Goal: Task Accomplishment & Management: Manage account settings

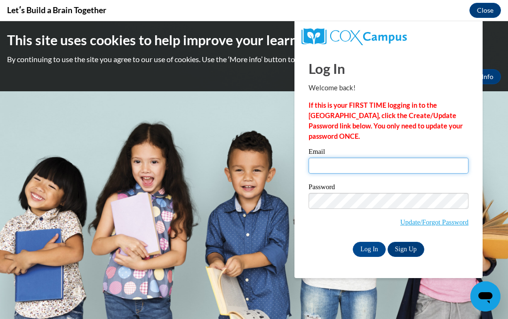
click at [366, 165] on input "Email" at bounding box center [389, 166] width 160 height 16
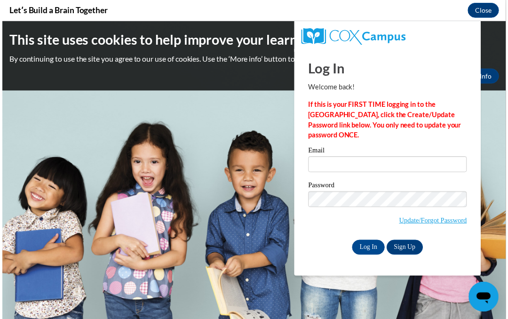
scroll to position [429, 0]
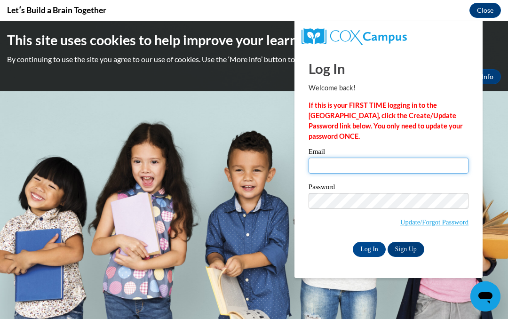
type input "[EMAIL_ADDRESS][DOMAIN_NAME]"
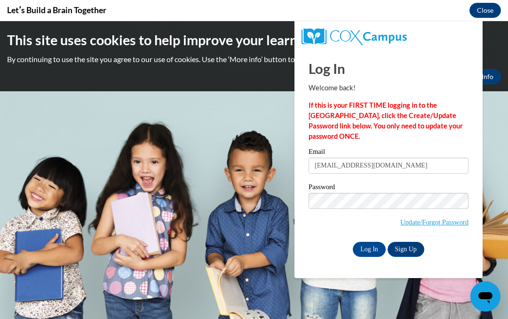
click at [365, 243] on input "Log In" at bounding box center [369, 249] width 33 height 15
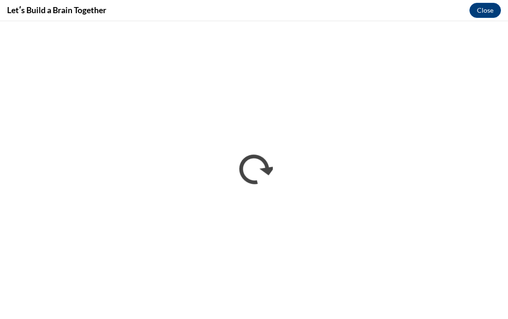
scroll to position [0, 0]
